Goal: Task Accomplishment & Management: Manage account settings

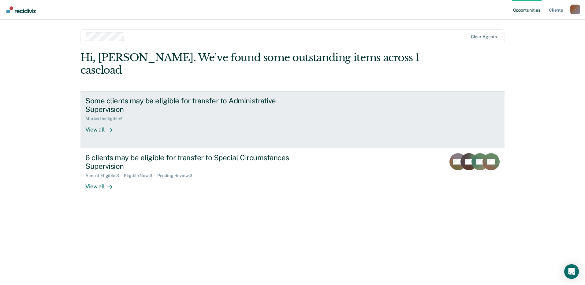
click at [96, 121] on div "View all" at bounding box center [102, 127] width 34 height 12
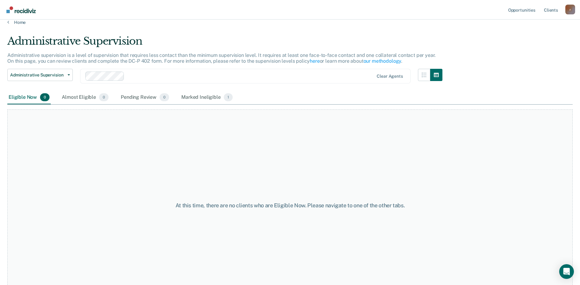
scroll to position [6, 0]
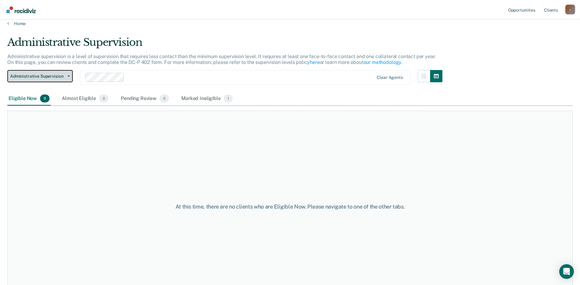
click at [70, 76] on button "Administrative Supervision" at bounding box center [39, 76] width 65 height 12
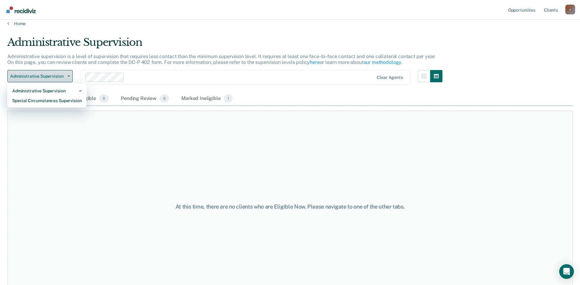
click at [70, 76] on button "Administrative Supervision" at bounding box center [39, 76] width 65 height 12
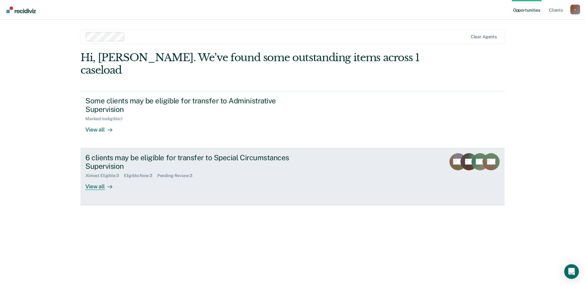
click at [95, 178] on div "View all" at bounding box center [102, 184] width 34 height 12
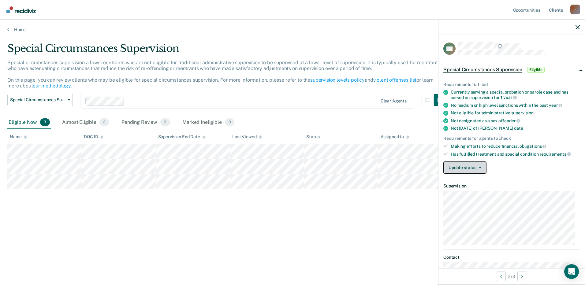
click at [480, 165] on button "Update status" at bounding box center [464, 168] width 43 height 12
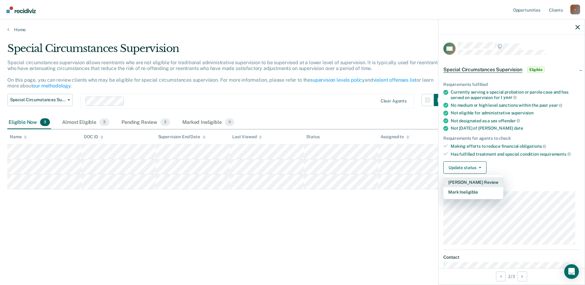
click at [467, 181] on button "Mark Pending Review" at bounding box center [473, 182] width 60 height 10
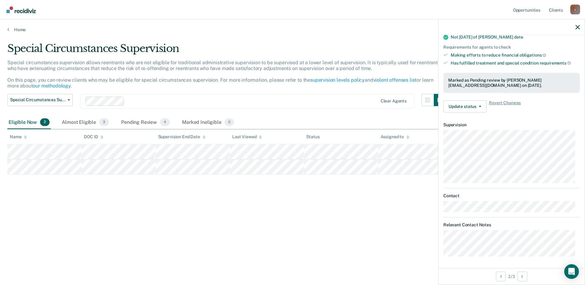
scroll to position [46, 0]
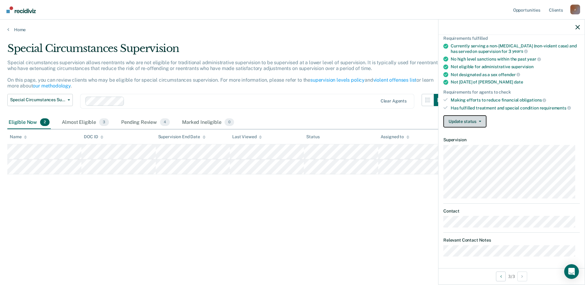
click at [481, 121] on icon "button" at bounding box center [480, 121] width 2 height 1
click at [471, 137] on button "Mark Pending Review" at bounding box center [473, 136] width 60 height 10
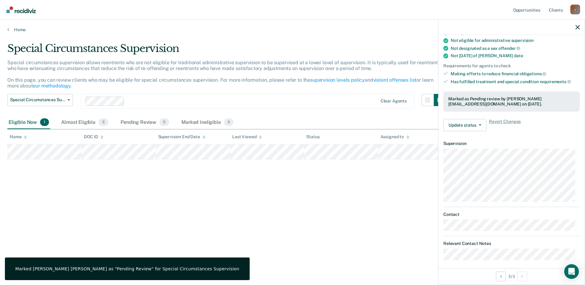
scroll to position [76, 0]
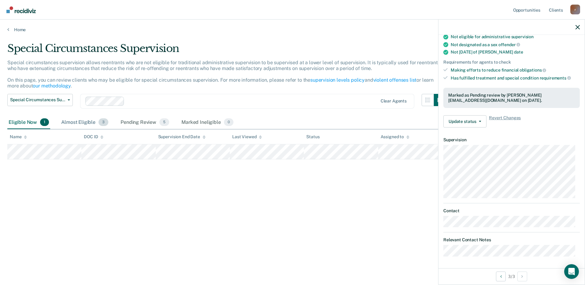
click at [102, 122] on span "3" at bounding box center [104, 122] width 10 height 8
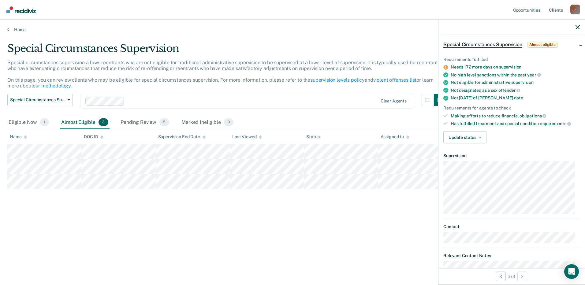
scroll to position [26, 0]
click at [481, 136] on icon "button" at bounding box center [480, 136] width 2 height 1
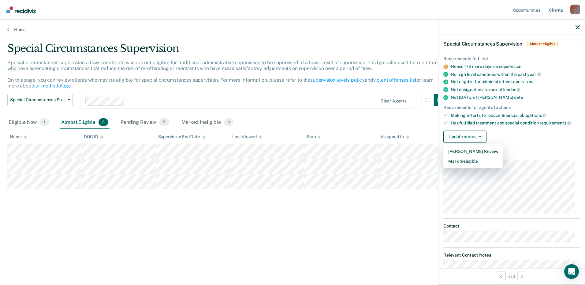
click at [513, 134] on div "Update status Mark Pending Review Mark Ineligible" at bounding box center [511, 137] width 136 height 12
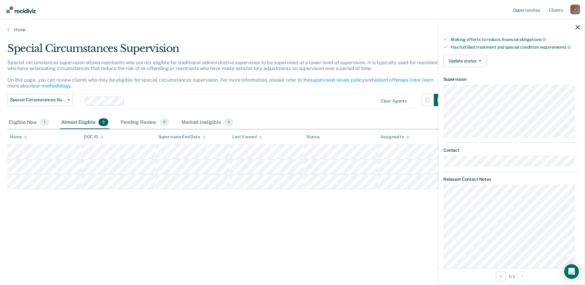
scroll to position [118, 0]
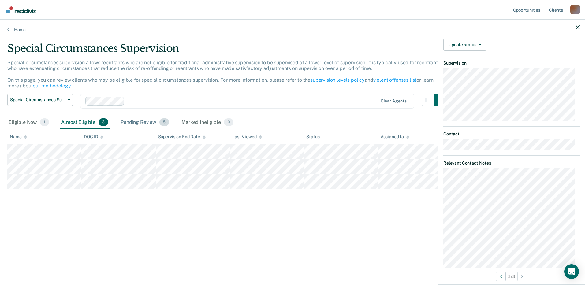
click at [142, 124] on div "Pending Review 5" at bounding box center [144, 122] width 51 height 13
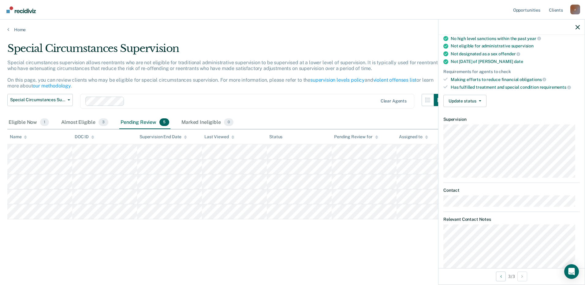
scroll to position [61, 0]
click at [24, 123] on div "Eligible Now 1" at bounding box center [28, 122] width 43 height 13
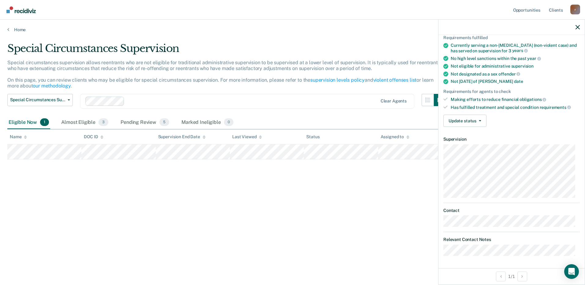
scroll to position [46, 0]
click at [481, 121] on icon "button" at bounding box center [480, 121] width 2 height 1
click at [143, 122] on div "Pending Review 5" at bounding box center [144, 122] width 51 height 13
